Goal: Task Accomplishment & Management: Use online tool/utility

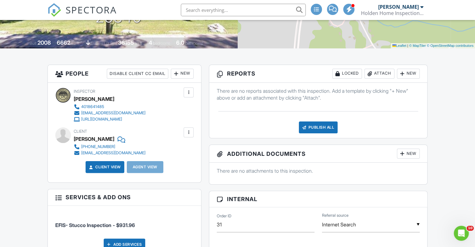
click at [411, 152] on div "New" at bounding box center [408, 154] width 23 height 10
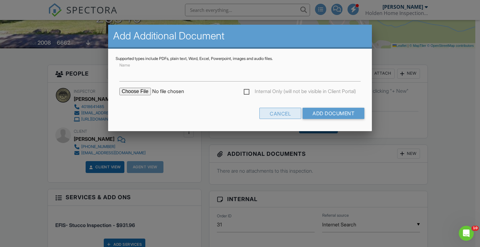
click at [286, 114] on div "Cancel" at bounding box center [280, 113] width 42 height 11
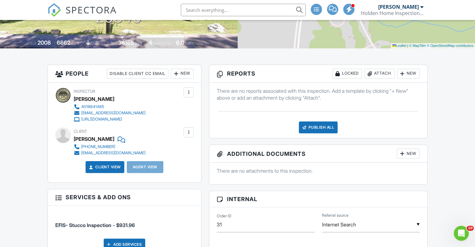
click at [407, 72] on div "New" at bounding box center [408, 74] width 23 height 10
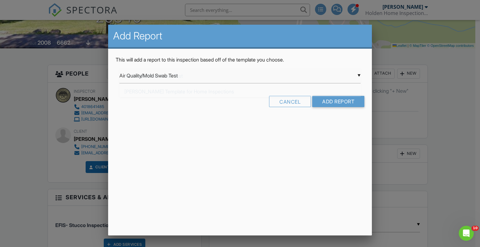
click at [359, 75] on div "▼ Air Quality/Mold Swab Test Air Quality/Mold Swab Test Ben Gromicko's Template…" at bounding box center [239, 75] width 241 height 15
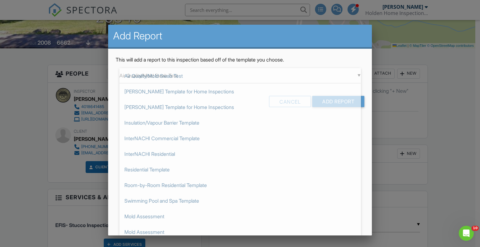
click at [443, 59] on div at bounding box center [240, 123] width 480 height 309
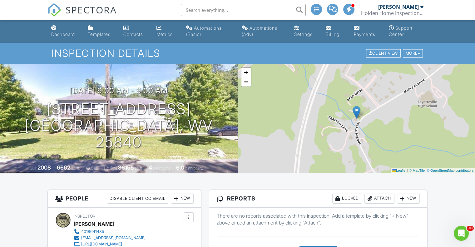
click at [93, 32] on div "Templates" at bounding box center [99, 34] width 23 height 5
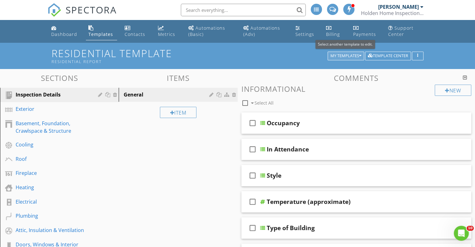
click at [358, 54] on div "My Templates" at bounding box center [345, 56] width 31 height 4
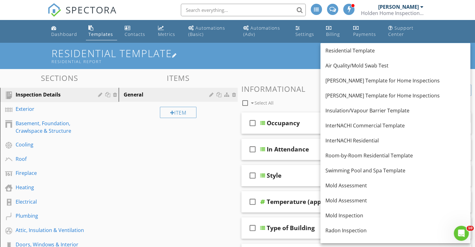
click at [278, 52] on h1 "Residential Template Residential Report" at bounding box center [238, 56] width 372 height 16
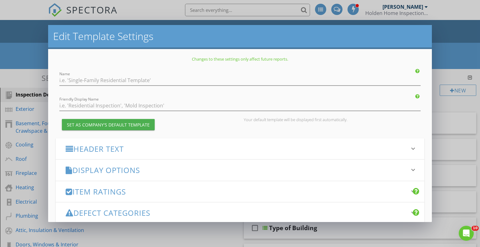
type input "Residential Template"
type input "Residential Report"
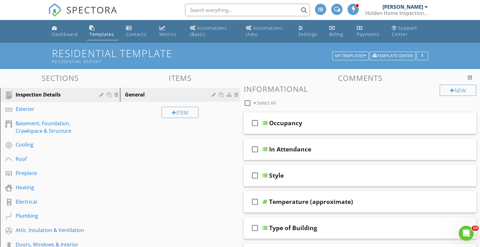
click at [450, 34] on div at bounding box center [240, 123] width 480 height 247
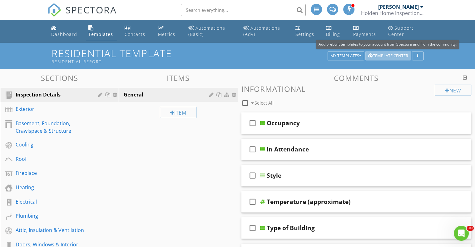
click at [391, 54] on div "Template Center" at bounding box center [388, 56] width 40 height 4
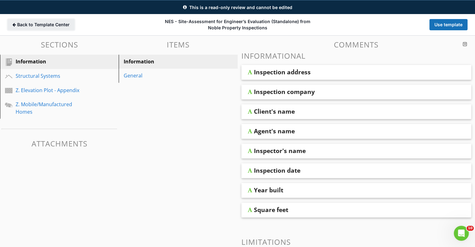
click at [14, 26] on icon at bounding box center [13, 25] width 3 height 4
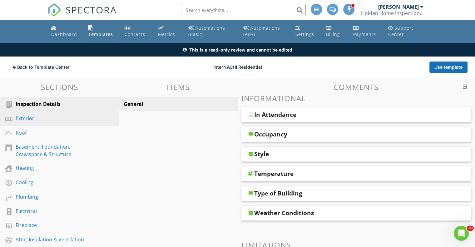
click at [24, 119] on div "Exterior" at bounding box center [52, 118] width 73 height 7
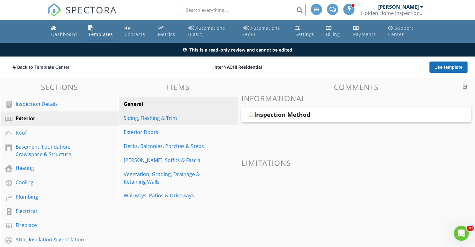
click at [145, 118] on div "Siding, Flashing & Trim" at bounding box center [167, 117] width 87 height 7
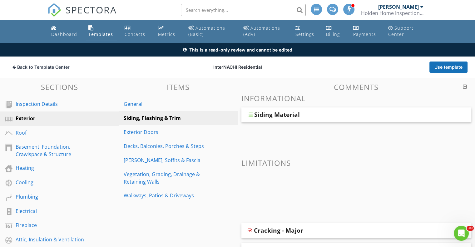
click at [300, 114] on div "Siding Material" at bounding box center [335, 114] width 163 height 7
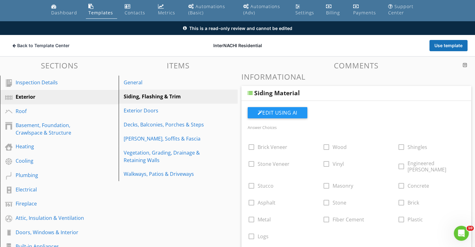
scroll to position [62, 0]
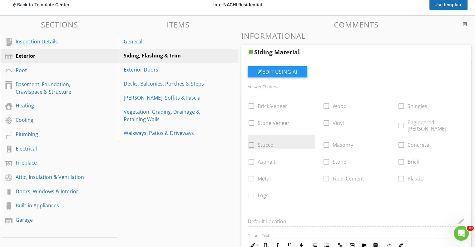
click at [254, 136] on div "check_box_outline_blank Stucco" at bounding box center [281, 142] width 67 height 14
click at [253, 140] on div "check_box_outline_blank Stucco" at bounding box center [281, 142] width 67 height 14
click at [250, 140] on div "check_box_outline_blank Stucco" at bounding box center [281, 142] width 67 height 14
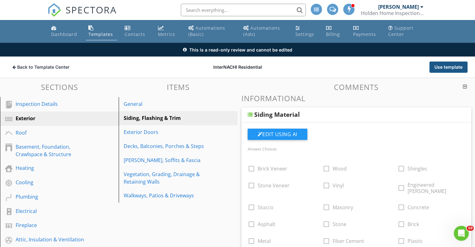
click at [449, 70] on button "Use template" at bounding box center [448, 66] width 38 height 11
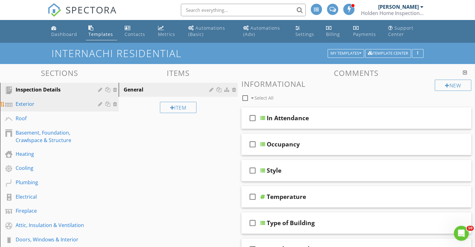
click at [38, 103] on div "Exterior" at bounding box center [52, 103] width 73 height 7
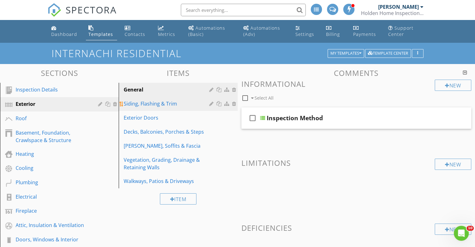
click at [180, 102] on div "Siding, Flashing & Trim" at bounding box center [167, 103] width 87 height 7
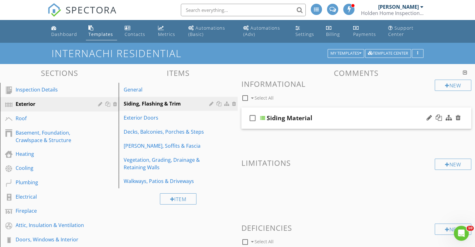
click at [288, 112] on div "check_box_outline_blank Siding Material" at bounding box center [356, 118] width 230 height 22
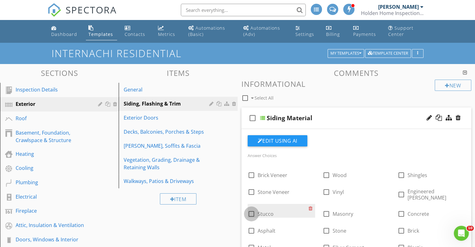
click at [252, 209] on div at bounding box center [251, 214] width 11 height 11
checkbox input "true"
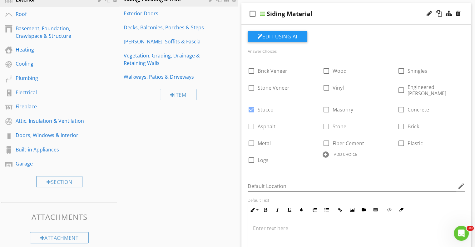
scroll to position [39, 0]
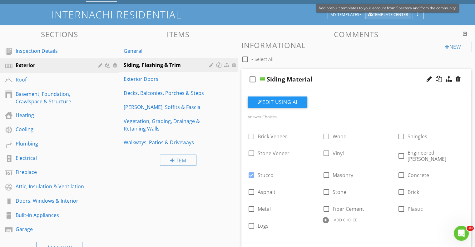
click at [400, 13] on div "Template Center" at bounding box center [388, 14] width 40 height 4
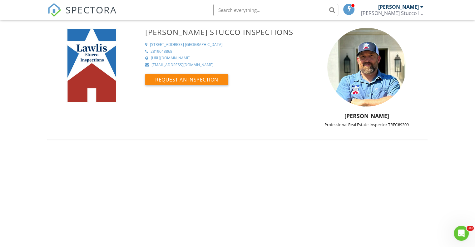
click at [422, 6] on div at bounding box center [421, 6] width 3 height 5
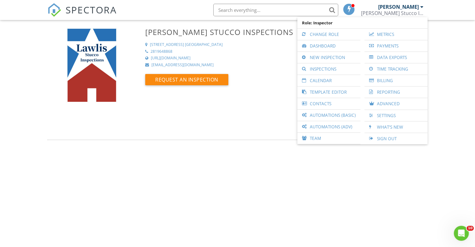
click at [201, 113] on div "[PERSON_NAME] Stucco Inspections [STREET_ADDRESS] [GEOGRAPHIC_DATA] 2819648868 …" at bounding box center [237, 81] width 387 height 106
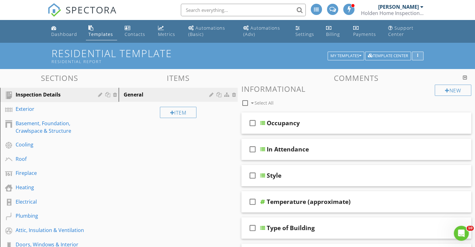
click at [420, 55] on div "button" at bounding box center [418, 56] width 6 height 4
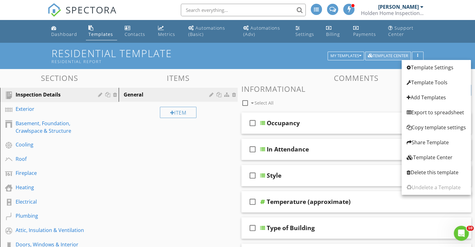
click at [395, 56] on div "Template Center" at bounding box center [388, 56] width 40 height 4
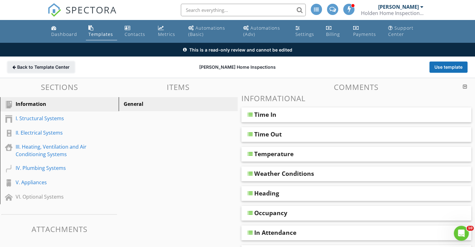
click at [14, 66] on icon at bounding box center [13, 67] width 3 height 4
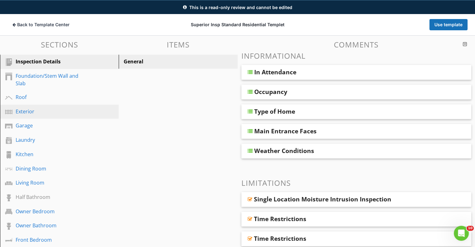
click at [32, 108] on div "Exterior" at bounding box center [52, 111] width 73 height 7
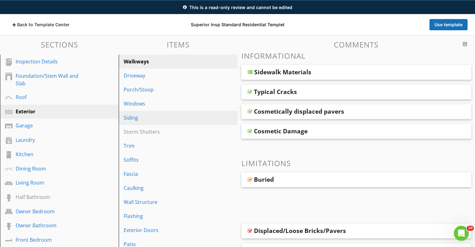
click at [157, 121] on div "Siding" at bounding box center [167, 117] width 87 height 7
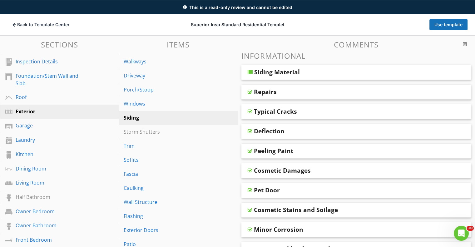
click at [270, 74] on div "Siding Material" at bounding box center [277, 71] width 46 height 7
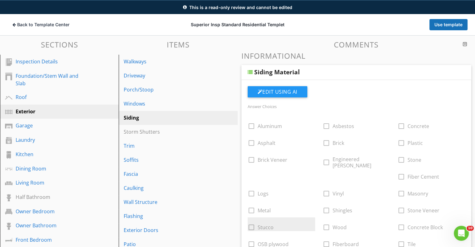
click at [315, 217] on div "check_box_outline_blank Stucco" at bounding box center [281, 224] width 67 height 14
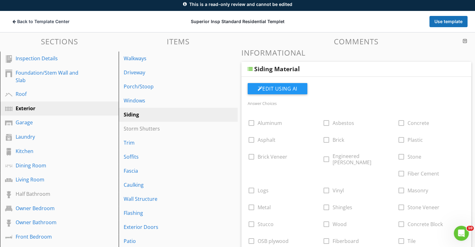
scroll to position [42, 0]
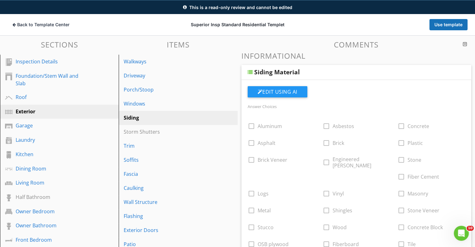
click at [192, 120] on div "Siding" at bounding box center [167, 117] width 87 height 7
click at [443, 57] on h3 "Informational" at bounding box center [356, 56] width 230 height 8
click at [129, 119] on div "Siding" at bounding box center [167, 117] width 87 height 7
click at [131, 130] on div "Storm Shutters" at bounding box center [167, 131] width 87 height 7
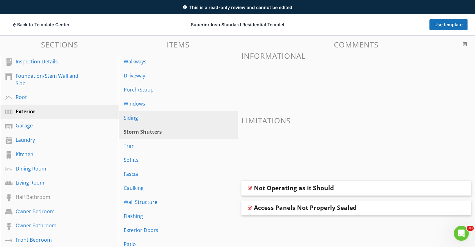
click at [132, 116] on div "Siding" at bounding box center [167, 117] width 87 height 7
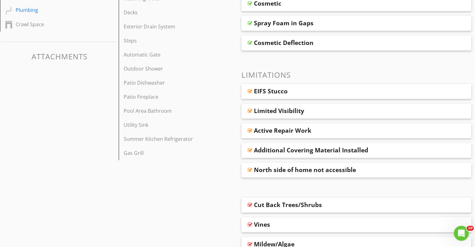
scroll to position [355, 0]
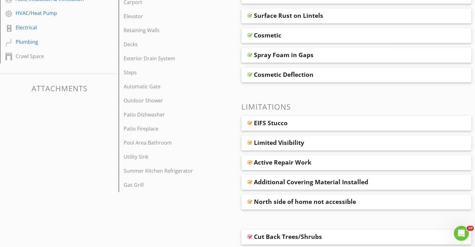
click at [277, 123] on div "EIFS Stucco" at bounding box center [271, 122] width 34 height 7
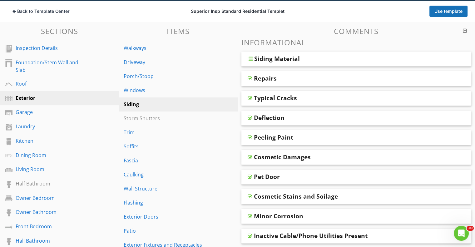
scroll to position [0, 0]
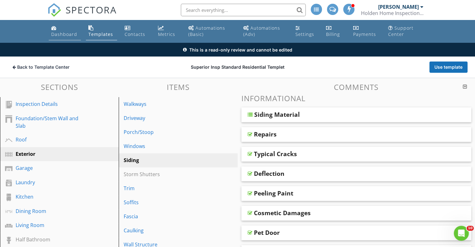
click at [60, 32] on div "Dashboard" at bounding box center [64, 34] width 26 height 6
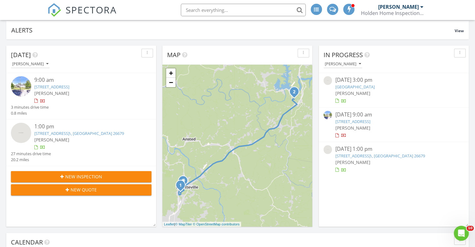
scroll to position [94, 0]
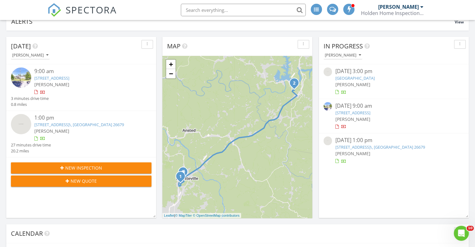
click at [370, 111] on link "992 Maple Ave, Fayetteville, WV 25840" at bounding box center [352, 113] width 35 height 6
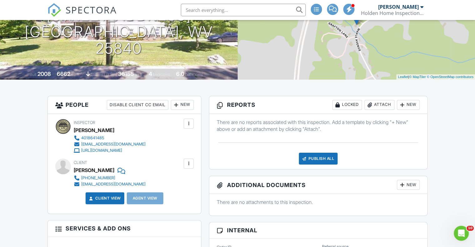
click at [411, 103] on div "New" at bounding box center [408, 105] width 23 height 10
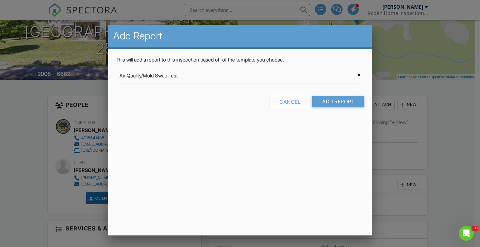
click at [359, 75] on div "▼ Air Quality/Mold Swab Test Air Quality/Mold Swab Test Ben Gromicko's Template…" at bounding box center [239, 75] width 241 height 15
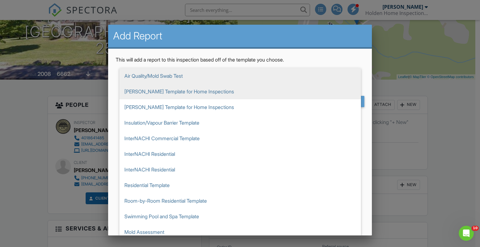
click at [225, 90] on span "[PERSON_NAME] Template for Home Inspections" at bounding box center [239, 92] width 241 height 16
type input "[PERSON_NAME] Template for Home Inspections"
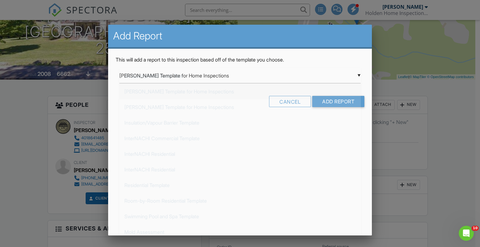
scroll to position [16, 0]
click at [337, 102] on input "Add Report" at bounding box center [338, 101] width 52 height 11
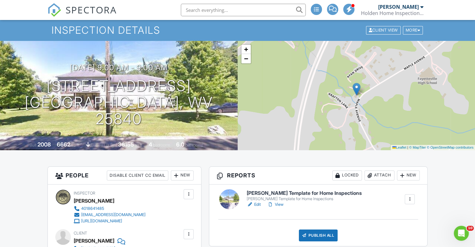
scroll to position [62, 0]
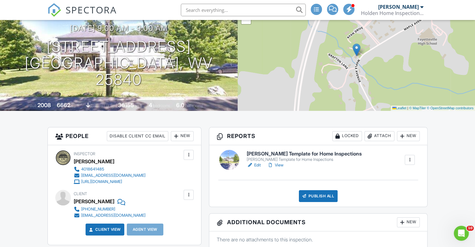
click at [310, 155] on h6 "[PERSON_NAME] Template for Home Inspections" at bounding box center [304, 154] width 115 height 6
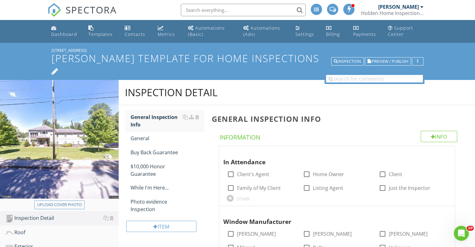
click at [153, 58] on h1 "[PERSON_NAME] Template for Home Inspections" at bounding box center [238, 64] width 372 height 22
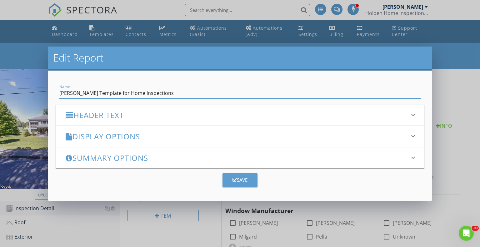
drag, startPoint x: 176, startPoint y: 92, endPoint x: 58, endPoint y: 98, distance: 118.2
click at [58, 98] on div "Name [PERSON_NAME] Template for Home Inspections Header Text keyboard_arrow_dow…" at bounding box center [240, 123] width 369 height 90
drag, startPoint x: 131, startPoint y: 95, endPoint x: 122, endPoint y: 97, distance: 9.4
click at [122, 97] on input "Holden Home Inspections- Efis Stucco" at bounding box center [239, 93] width 361 height 10
click at [155, 93] on input "Holden Home Inspections- EFIS Stucco" at bounding box center [239, 93] width 361 height 10
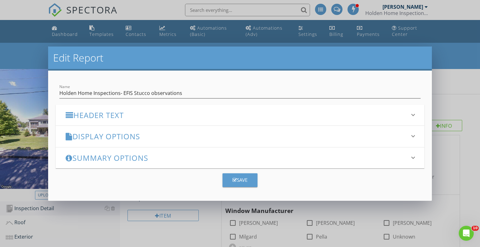
click at [181, 102] on div "Name Holden Home Inspections- EFIS Stucco observations Header Text keyboard_arr…" at bounding box center [240, 123] width 369 height 90
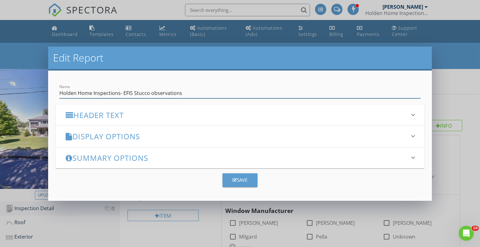
click at [118, 93] on input "Holden Home Inspections- EFIS Stucco observations" at bounding box center [239, 93] width 361 height 10
click at [169, 93] on input "Holden Home Inspection Services- EFIS Stucco observations" at bounding box center [239, 93] width 361 height 10
type input "Holden Home Inspection Services- EFIS Stucco Observations"
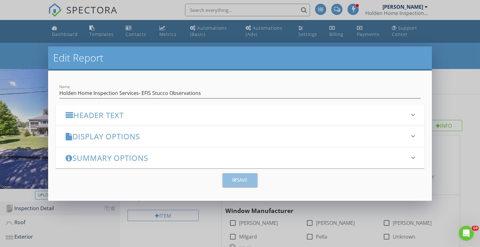
click at [240, 178] on div "Save" at bounding box center [239, 179] width 15 height 7
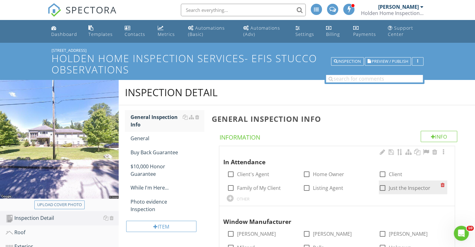
click at [382, 187] on div at bounding box center [382, 188] width 11 height 11
checkbox input "true"
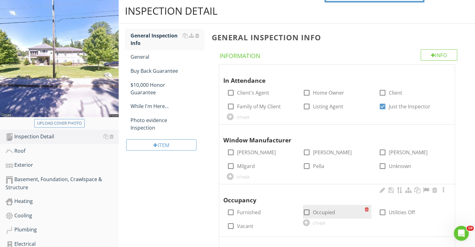
scroll to position [94, 0]
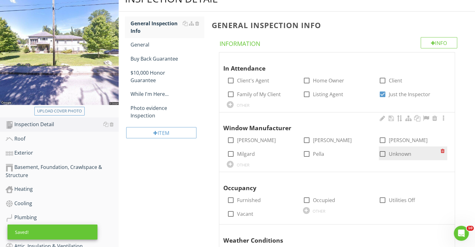
click at [382, 155] on div at bounding box center [382, 154] width 11 height 11
checkbox input "true"
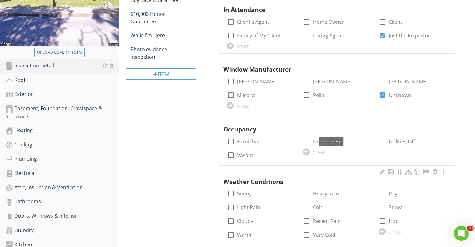
scroll to position [156, 0]
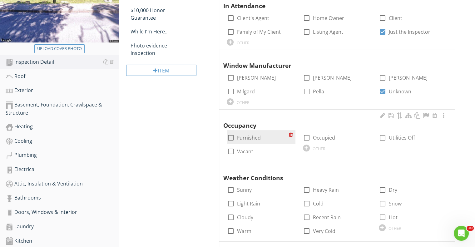
click at [232, 137] on div at bounding box center [230, 137] width 11 height 11
checkbox input "true"
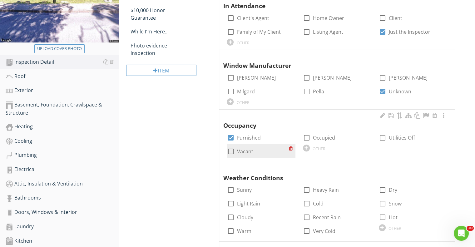
click at [230, 152] on div at bounding box center [230, 151] width 11 height 11
checkbox input "true"
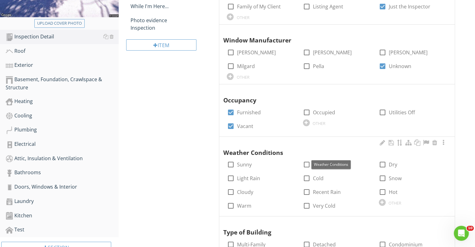
scroll to position [219, 0]
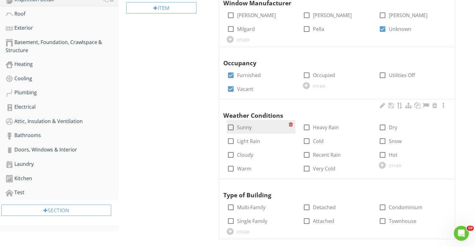
click at [233, 125] on div at bounding box center [230, 127] width 11 height 11
checkbox input "true"
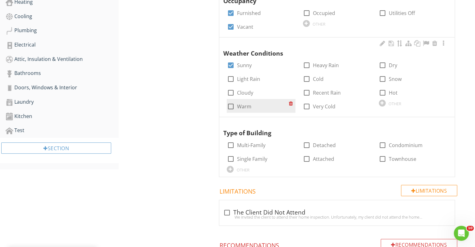
scroll to position [281, 0]
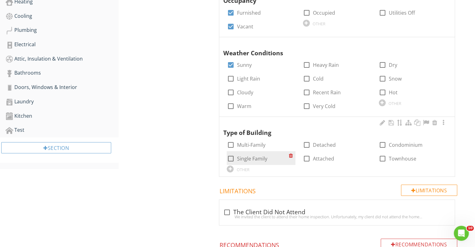
click at [247, 160] on label "Single Family" at bounding box center [252, 158] width 30 height 6
checkbox input "true"
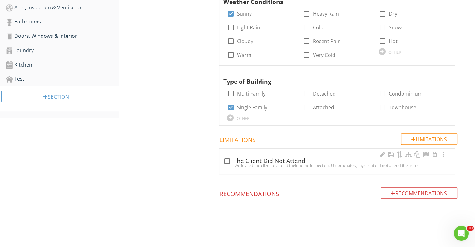
scroll to position [334, 0]
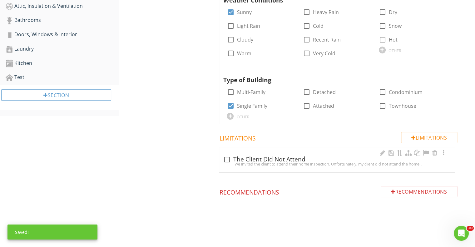
click at [229, 158] on div at bounding box center [226, 159] width 11 height 11
checkbox input "true"
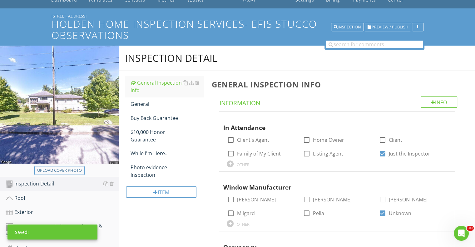
scroll to position [22, 0]
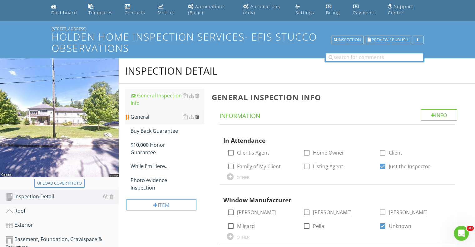
click at [199, 117] on div at bounding box center [197, 116] width 4 height 5
type textarea "<p><span class="fr-video fr-draggable" contenteditable="false" style="display: …"
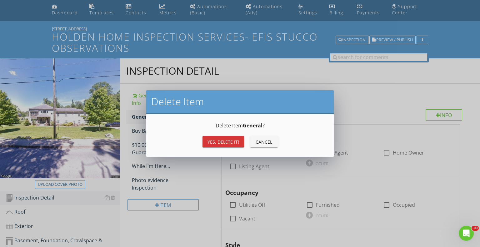
click at [227, 142] on div "Yes, Delete it!" at bounding box center [223, 142] width 32 height 7
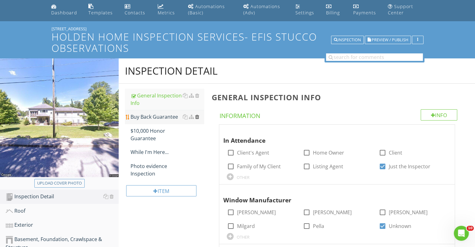
click at [197, 116] on div at bounding box center [197, 116] width 4 height 5
type textarea "<p><span class="fr-video fr-draggable" contenteditable="false" style="display: …"
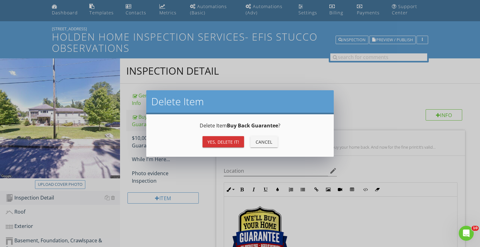
click at [217, 144] on div "Yes, Delete it!" at bounding box center [223, 142] width 32 height 7
type textarea "<p><a fr-original-style="" href="http://www.nachi.org/buy" rel="noopener norefe…"
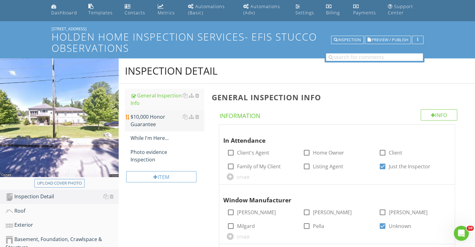
click at [167, 120] on div "$10,000 Honor Guarantee" at bounding box center [166, 120] width 73 height 15
type textarea "<p><span class="fr-video fr-draggable" contenteditable="false" style="display: …"
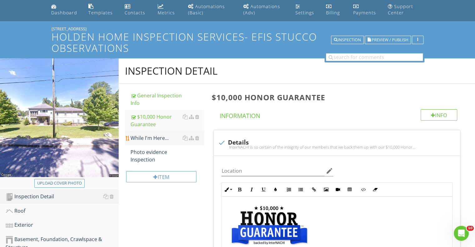
click at [156, 137] on div "While I'm Here..." at bounding box center [166, 137] width 73 height 7
type textarea "<p><a fr-original-style="" href="http://www.nachi.org/honor" rel="noopener nore…"
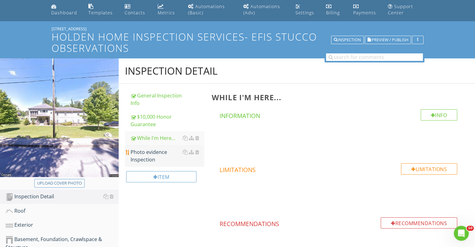
click at [151, 155] on div "Photo evidence Inspection" at bounding box center [166, 155] width 73 height 15
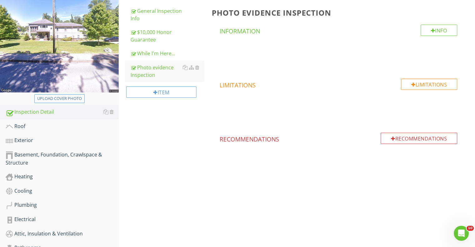
scroll to position [22, 0]
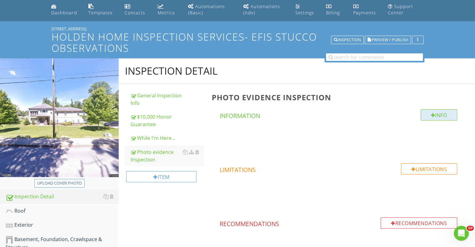
click at [439, 116] on div "Info" at bounding box center [439, 114] width 37 height 11
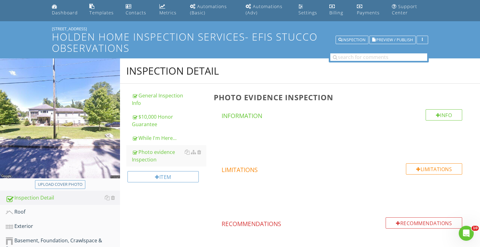
click at [463, 48] on div at bounding box center [240, 123] width 480 height 247
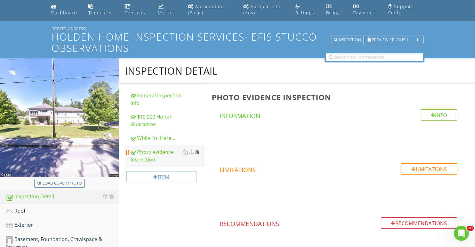
click at [198, 151] on div at bounding box center [197, 152] width 4 height 5
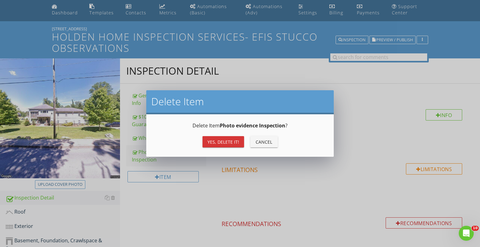
click at [232, 140] on div "Yes, Delete it!" at bounding box center [223, 142] width 32 height 7
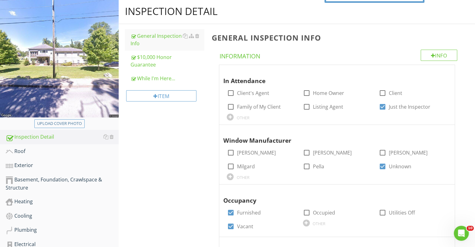
scroll to position [84, 0]
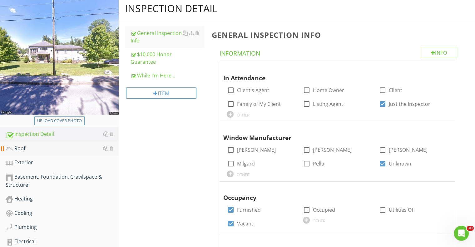
click at [26, 147] on div "Roof" at bounding box center [62, 149] width 113 height 8
type textarea "<p><span class="fr-video fr-draggable" contenteditable="false" style="display: …"
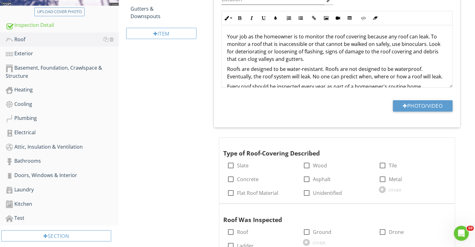
scroll to position [178, 0]
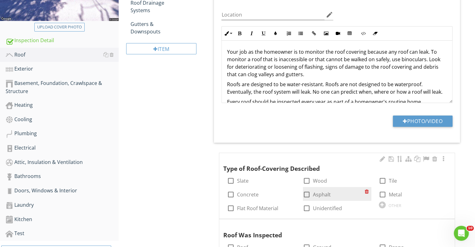
click at [306, 194] on div at bounding box center [306, 194] width 11 height 11
checkbox input "true"
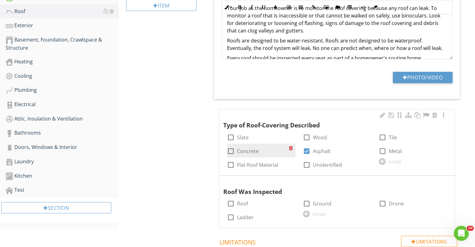
scroll to position [271, 0]
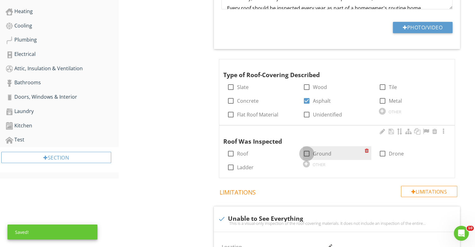
click at [307, 152] on div at bounding box center [306, 153] width 11 height 11
checkbox input "true"
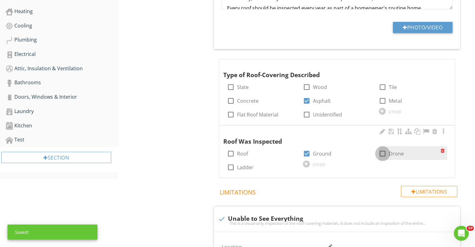
click at [382, 151] on div at bounding box center [382, 153] width 11 height 11
checkbox input "true"
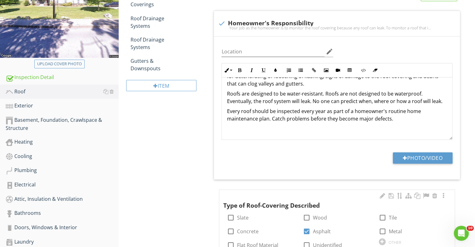
scroll to position [146, 0]
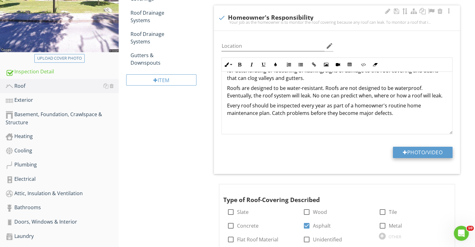
click at [406, 152] on button "Photo/Video" at bounding box center [423, 152] width 60 height 11
type input "C:\fakepath\DJI_20250827091827_0070_D.JPG"
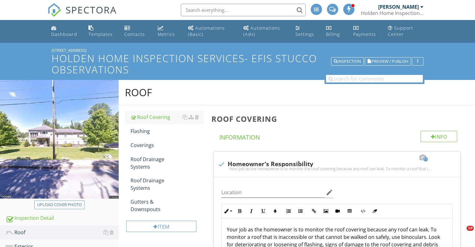
scroll to position [146, 0]
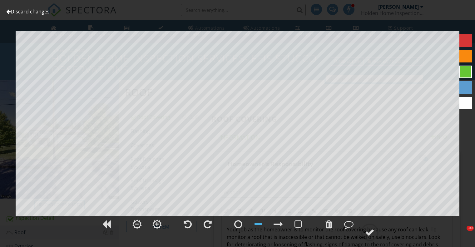
scroll to position [146, 0]
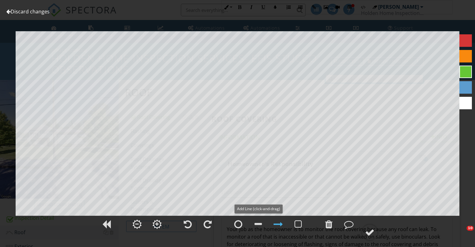
scroll to position [209, 0]
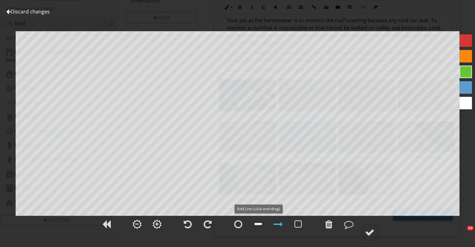
click at [257, 222] on div at bounding box center [257, 223] width 7 height 9
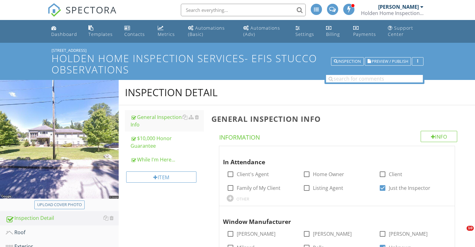
scroll to position [95, 0]
